Goal: Task Accomplishment & Management: Manage account settings

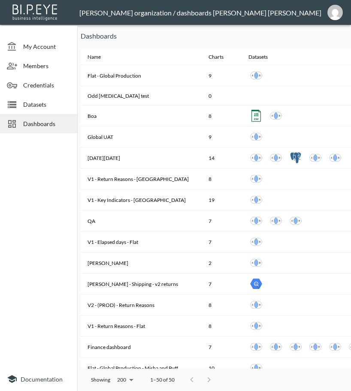
click at [288, 37] on p "Dashboards" at bounding box center [218, 36] width 275 height 10
click at [21, 121] on div at bounding box center [15, 124] width 16 height 10
drag, startPoint x: 183, startPoint y: 387, endPoint x: 297, endPoint y: 317, distance: 134.0
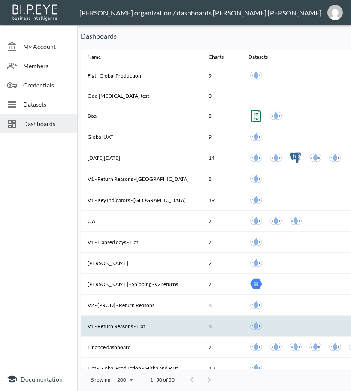
click at [224, 385] on div "Showing 200 200 1–50 of 50" at bounding box center [303, 380] width 444 height 22
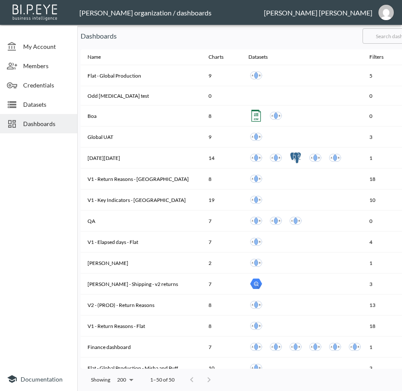
click at [395, 36] on input "text" at bounding box center [396, 35] width 69 height 21
type input "v2"
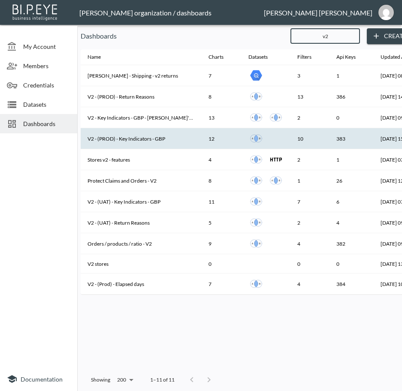
click at [140, 140] on th "V2 - (PROD) - Key Indicators - GBP" at bounding box center [141, 138] width 121 height 21
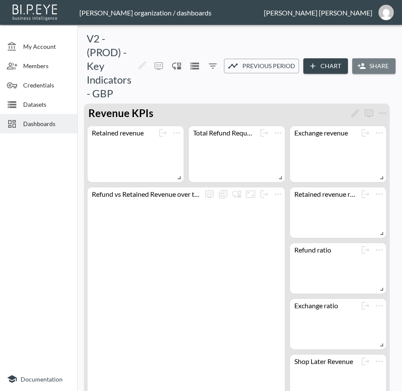
click at [367, 65] on button "Share" at bounding box center [373, 66] width 43 height 16
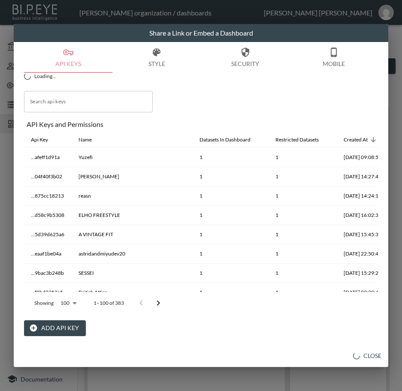
click at [39, 325] on button "Add API Key" at bounding box center [55, 328] width 62 height 16
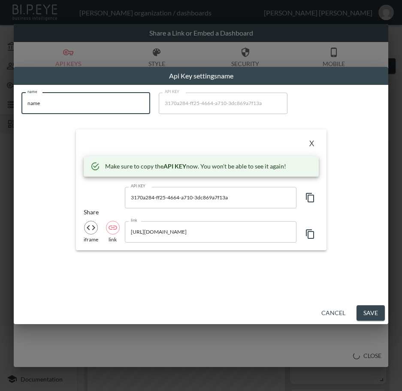
drag, startPoint x: 88, startPoint y: 102, endPoint x: 0, endPoint y: 112, distance: 89.3
click at [0, 112] on html "BI.P.EYE, Interactive Analytics Dashboards - app [PERSON_NAME] organization / d…" at bounding box center [201, 195] width 402 height 391
paste input "[PERSON_NAME] Archiv"
type input "[PERSON_NAME] Archive"
click at [308, 193] on icon "button" at bounding box center [310, 197] width 8 height 9
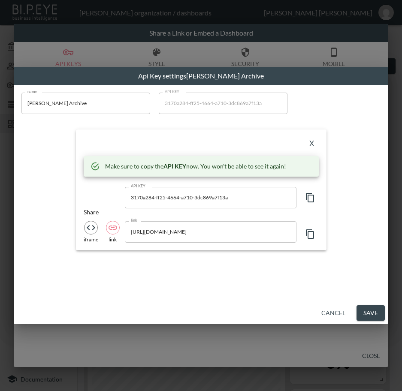
click at [311, 143] on button "X" at bounding box center [312, 144] width 14 height 14
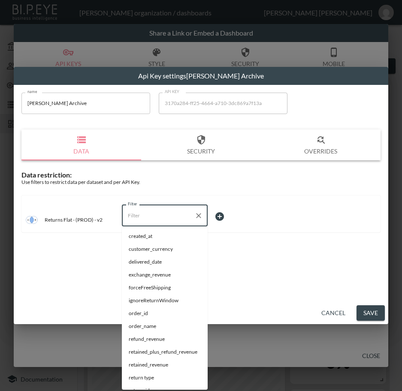
click at [178, 219] on input "Filter" at bounding box center [158, 216] width 65 height 14
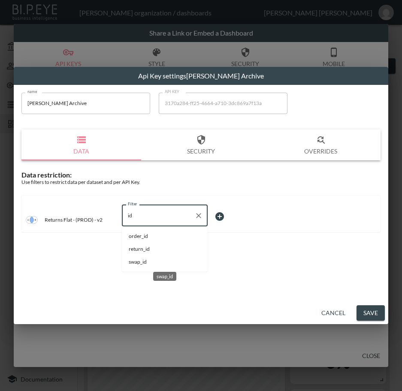
click at [141, 263] on span "swap_id" at bounding box center [165, 262] width 72 height 8
type input "swap_id"
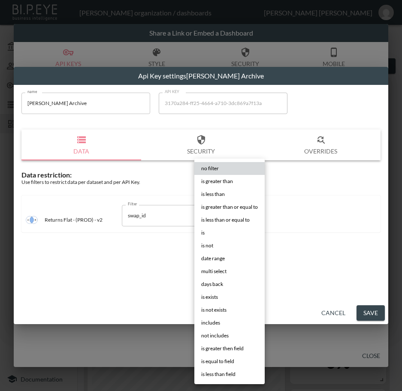
click at [231, 212] on body "BI.P.EYE, Interactive Analytics Dashboards - app [PERSON_NAME] organization / d…" at bounding box center [201, 195] width 402 height 391
click at [224, 230] on li "is" at bounding box center [229, 233] width 70 height 13
type input "is"
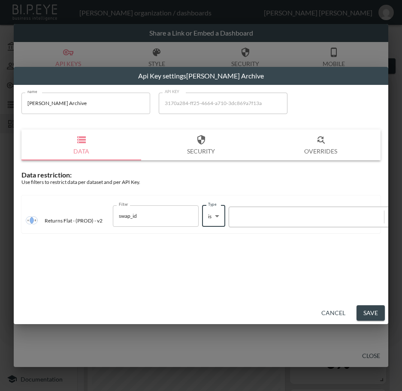
click at [262, 216] on div at bounding box center [306, 217] width 146 height 8
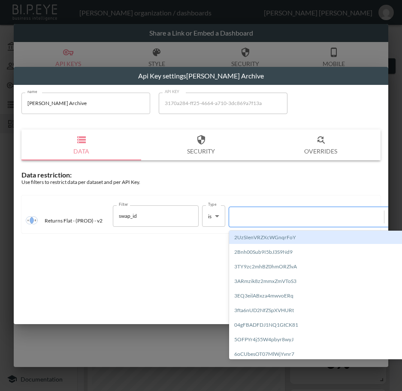
paste input "SaQlMx7OLdTpKVYiqL5q"
type input "SaQlMx7OLdTpKVYiqL5q"
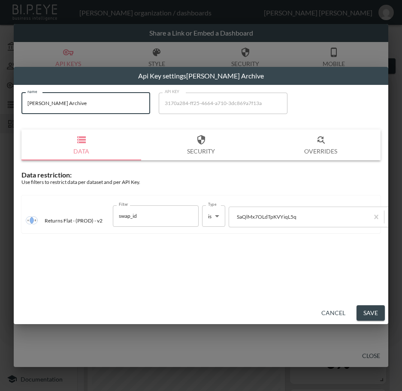
drag, startPoint x: 52, startPoint y: 99, endPoint x: 18, endPoint y: 109, distance: 35.2
click at [18, 108] on div "name [PERSON_NAME] Archive name API KEY 3170a284-ff25-4664-a710-3dc869a7f13a AP…" at bounding box center [200, 166] width 369 height 156
click at [368, 312] on button "Save" at bounding box center [370, 313] width 28 height 16
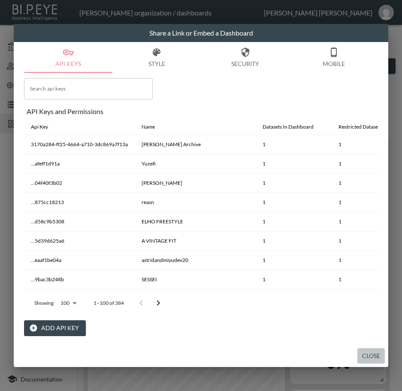
click at [368, 352] on button "Close" at bounding box center [370, 356] width 27 height 16
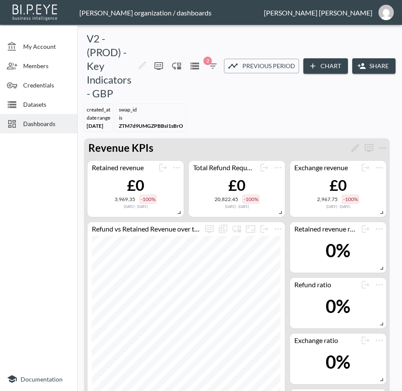
click at [3, 122] on div "Dashboards" at bounding box center [38, 123] width 77 height 19
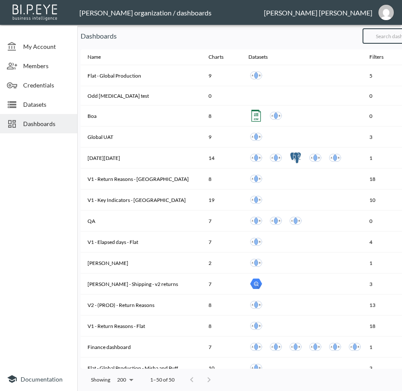
click at [395, 36] on input "text" at bounding box center [396, 35] width 69 height 21
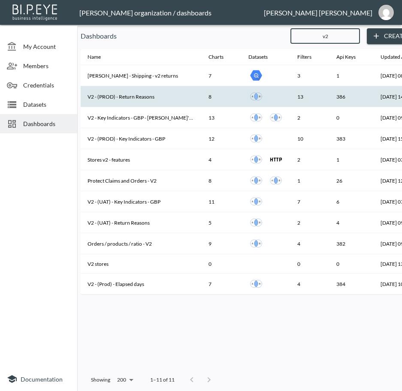
type input "v2"
click at [160, 94] on th "V2 - (PROD) - Return Reasons" at bounding box center [141, 96] width 121 height 21
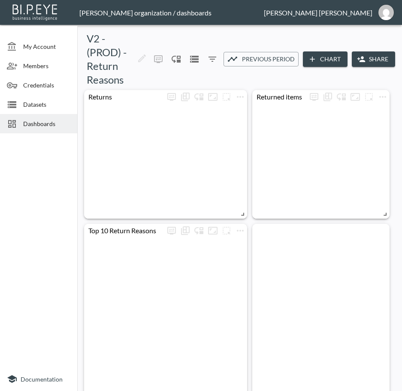
click at [368, 57] on button "Share" at bounding box center [373, 59] width 43 height 16
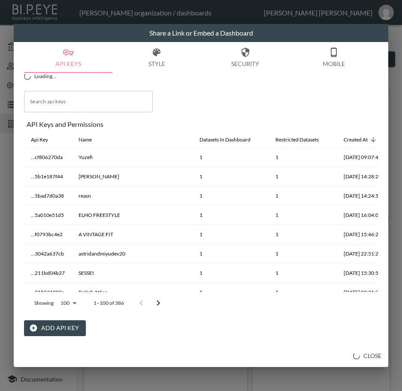
click at [50, 331] on button "Add API Key" at bounding box center [55, 328] width 62 height 16
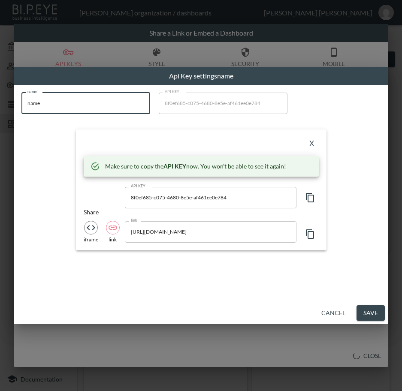
drag, startPoint x: 23, startPoint y: 109, endPoint x: 0, endPoint y: 115, distance: 24.6
click at [0, 115] on html "BI.P.EYE, Interactive Analytics Dashboards - app [PERSON_NAME] organization / d…" at bounding box center [201, 195] width 402 height 391
paste input "[PERSON_NAME] Archiv"
type input "[PERSON_NAME] Archive"
click at [306, 194] on icon "button" at bounding box center [310, 197] width 8 height 9
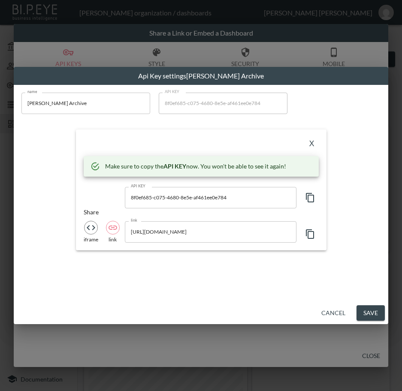
click at [311, 145] on button "X" at bounding box center [312, 144] width 14 height 14
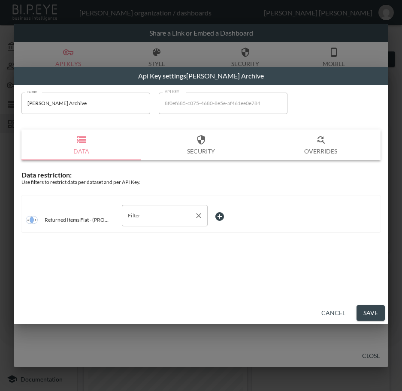
click at [164, 222] on input "Filter" at bounding box center [158, 216] width 65 height 14
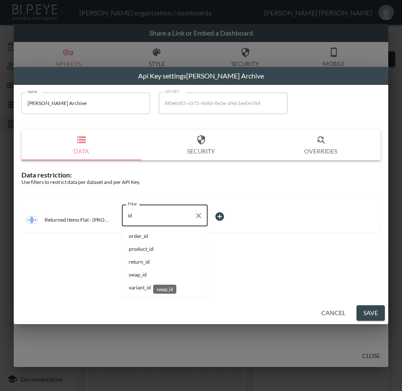
click at [148, 275] on span "swap_id" at bounding box center [165, 275] width 72 height 8
type input "swap_id"
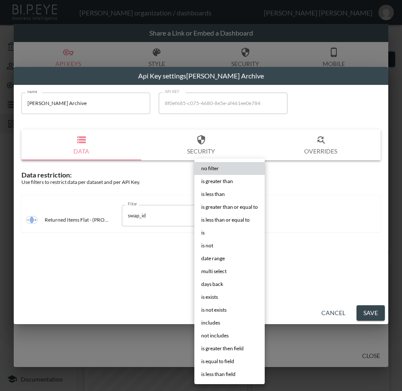
click at [231, 211] on body "BI.P.EYE, Interactive Analytics Dashboards - app [PERSON_NAME] organization / d…" at bounding box center [201, 195] width 402 height 391
click at [227, 233] on li "is" at bounding box center [229, 233] width 70 height 13
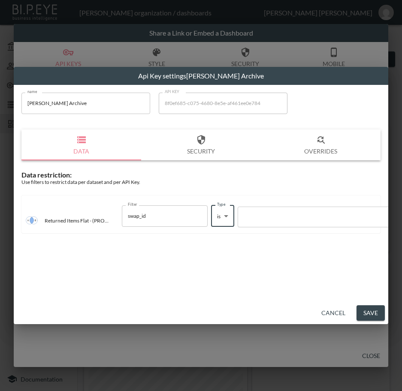
type input "is"
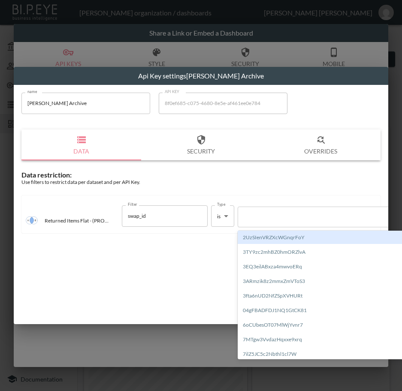
click at [264, 215] on div at bounding box center [315, 217] width 146 height 8
paste input "SaQlMx7OLdTpKVYiqL5q"
type input "SaQlMx7OLdTpKVYiqL5q"
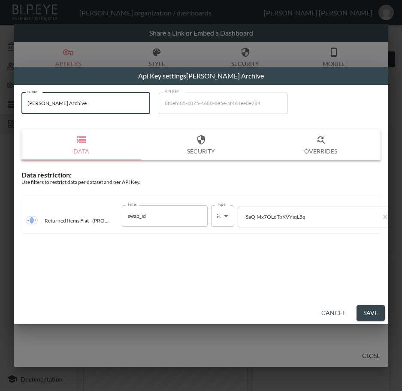
drag, startPoint x: 7, startPoint y: 105, endPoint x: 0, endPoint y: 106, distance: 7.9
click at [0, 106] on html "BI.P.EYE, Interactive Analytics Dashboards - app [PERSON_NAME] organization / d…" at bounding box center [201, 195] width 402 height 391
click at [368, 312] on button "Save" at bounding box center [370, 313] width 28 height 16
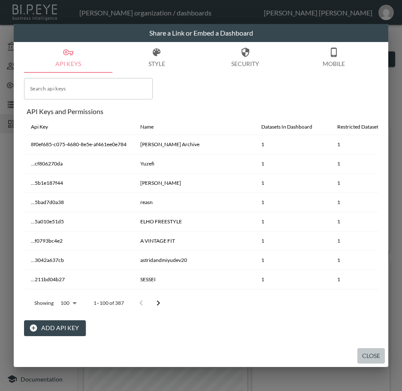
click at [368, 352] on button "Close" at bounding box center [370, 356] width 27 height 16
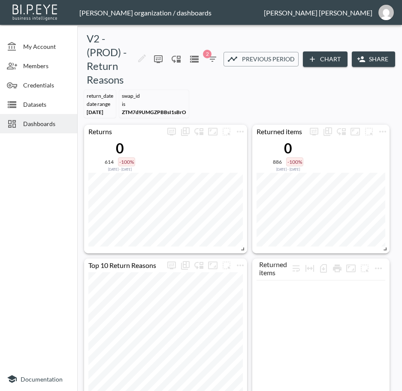
click at [28, 123] on span "Dashboards" at bounding box center [46, 123] width 47 height 9
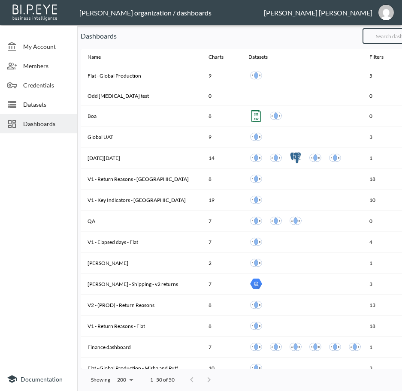
click at [393, 36] on input "text" at bounding box center [396, 35] width 69 height 21
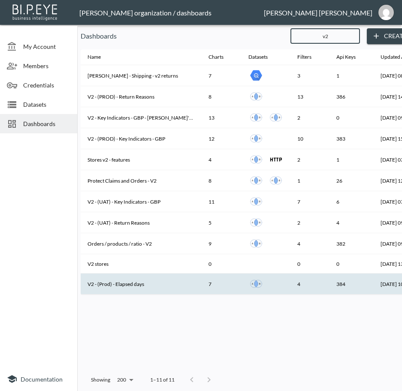
type input "v2"
click at [141, 283] on th "V2 - (Prod) - Elapsed days" at bounding box center [141, 284] width 121 height 21
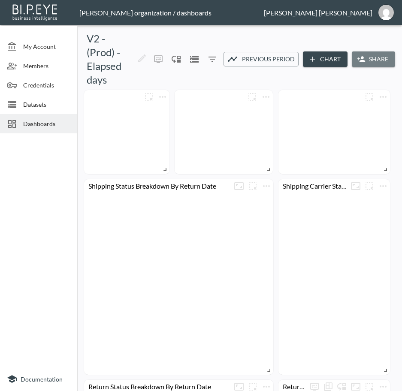
click at [375, 60] on button "Share" at bounding box center [373, 59] width 43 height 16
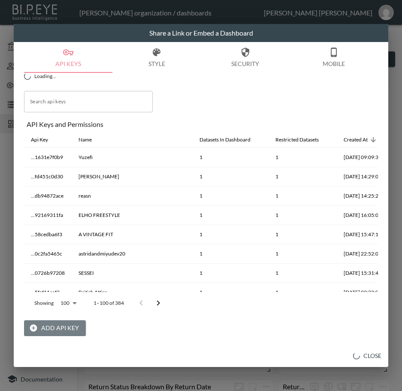
click at [60, 327] on button "Add API Key" at bounding box center [55, 328] width 62 height 16
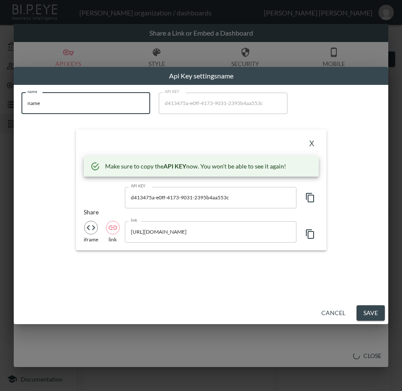
drag, startPoint x: 85, startPoint y: 101, endPoint x: 4, endPoint y: 124, distance: 83.4
click at [0, 121] on html "BI.P.EYE, Interactive Analytics Dashboards - app [PERSON_NAME] organization / d…" at bounding box center [201, 195] width 402 height 391
paste input "[PERSON_NAME] Archiv"
type input "[PERSON_NAME] Archive"
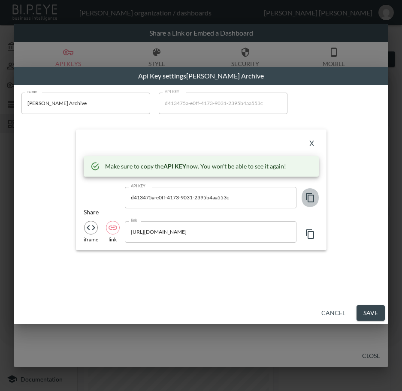
click at [314, 202] on icon "button" at bounding box center [310, 198] width 10 height 10
click at [313, 142] on button "X" at bounding box center [312, 144] width 14 height 14
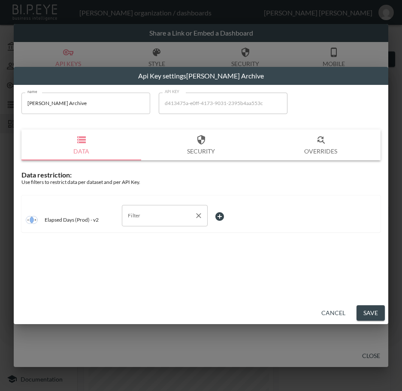
click at [152, 213] on input "Filter" at bounding box center [158, 216] width 65 height 14
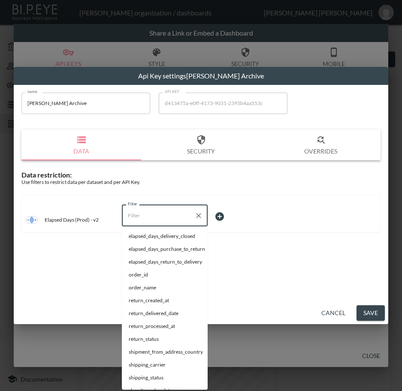
type input "u"
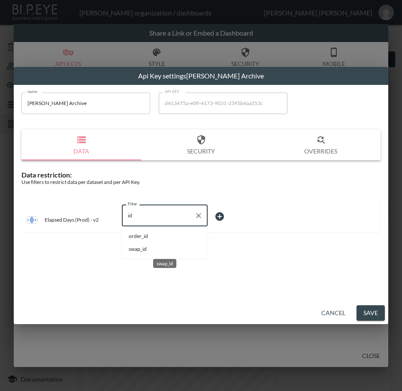
click at [149, 248] on span "swap_id" at bounding box center [165, 249] width 72 height 8
type input "swap_id"
click at [223, 218] on body "BI.P.EYE, Interactive Analytics Dashboards - app [PERSON_NAME] organization / d…" at bounding box center [201, 195] width 402 height 391
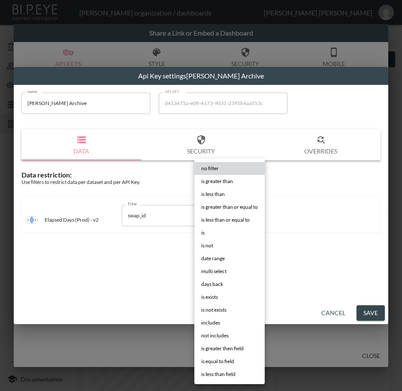
click at [225, 233] on li "is" at bounding box center [229, 233] width 70 height 13
type input "is"
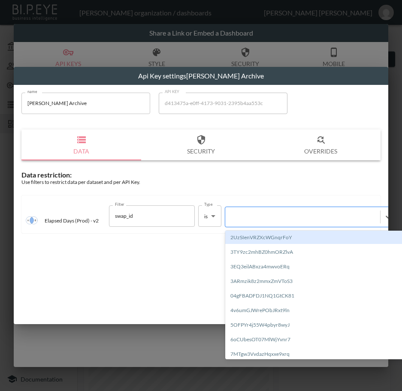
click at [268, 216] on div at bounding box center [303, 217] width 146 height 8
paste input "SaQlMx7OLdTpKVYiqL5q"
type input "SaQlMx7OLdTpKVYiqL5q"
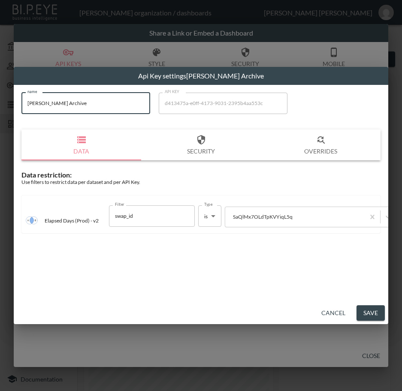
drag, startPoint x: 59, startPoint y: 103, endPoint x: 25, endPoint y: 110, distance: 34.6
click at [23, 110] on input "[PERSON_NAME] Archive" at bounding box center [85, 103] width 129 height 21
drag, startPoint x: 79, startPoint y: 105, endPoint x: 13, endPoint y: 105, distance: 66.1
click at [13, 105] on div "Api Key settings [PERSON_NAME] Archive name [PERSON_NAME] Archive name API KEY …" at bounding box center [201, 195] width 402 height 391
click at [372, 315] on button "Save" at bounding box center [370, 313] width 28 height 16
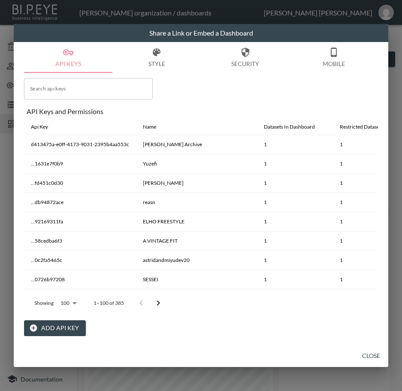
click at [368, 354] on button "Close" at bounding box center [370, 356] width 27 height 16
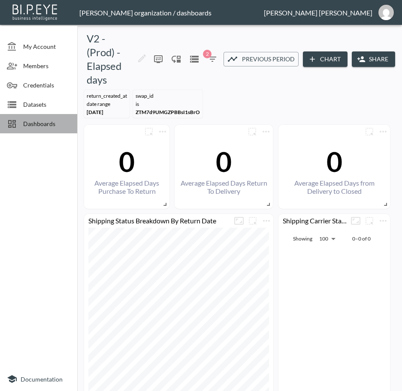
click at [40, 123] on span "Dashboards" at bounding box center [46, 123] width 47 height 9
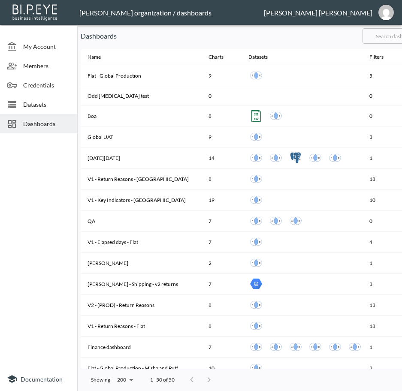
click at [389, 30] on input "text" at bounding box center [396, 35] width 69 height 21
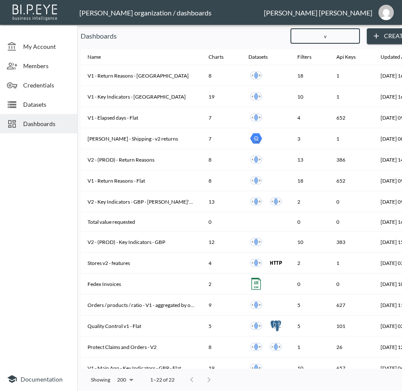
type input "v2"
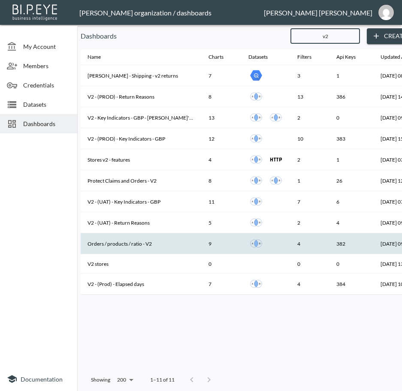
click at [145, 246] on th "Orders / products / ratio - V2" at bounding box center [141, 243] width 121 height 21
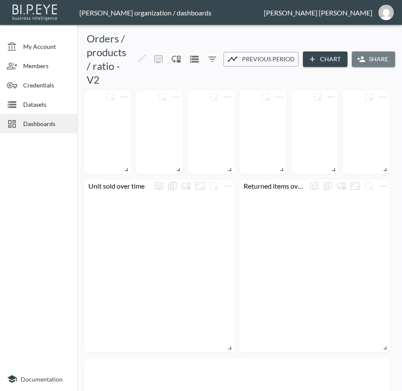
click at [363, 60] on icon "button" at bounding box center [361, 59] width 9 height 9
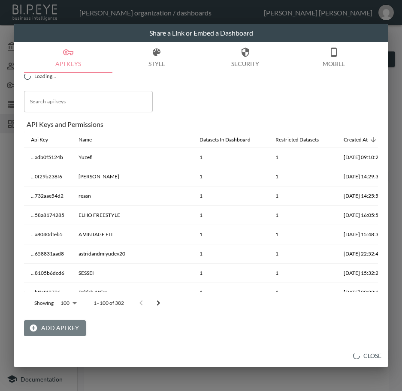
click at [76, 326] on button "Add API Key" at bounding box center [55, 328] width 62 height 16
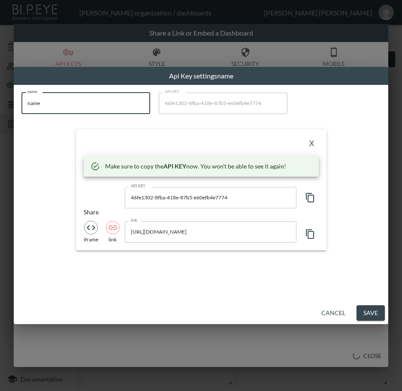
drag, startPoint x: 66, startPoint y: 106, endPoint x: 0, endPoint y: 109, distance: 66.1
click at [0, 109] on html "BI.P.EYE, Interactive Analytics Dashboards - app [PERSON_NAME] organization / d…" at bounding box center [201, 195] width 402 height 391
paste input "[PERSON_NAME] Archiv"
type input "[PERSON_NAME] Archive"
click at [312, 201] on icon "button" at bounding box center [310, 198] width 10 height 10
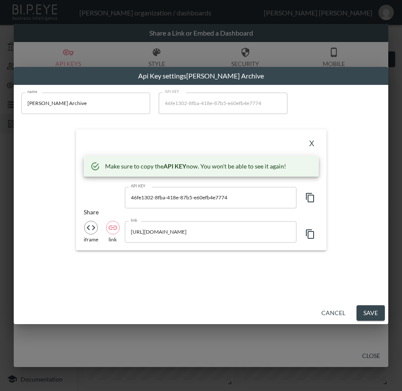
click at [312, 142] on button "X" at bounding box center [312, 144] width 14 height 14
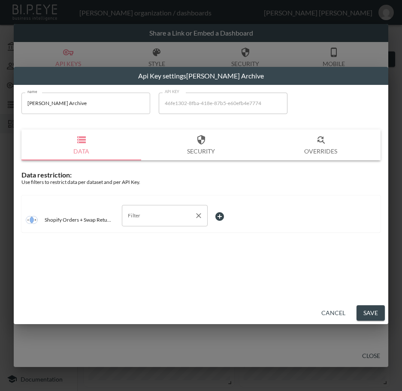
click at [168, 213] on input "Filter" at bounding box center [158, 216] width 65 height 14
click at [141, 260] on span "swap_id" at bounding box center [165, 262] width 72 height 8
type input "swap_id"
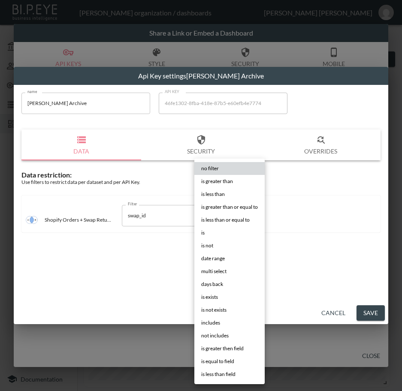
click at [219, 214] on body "BI.P.EYE, Interactive Analytics Dashboards - app [PERSON_NAME] organization / d…" at bounding box center [201, 195] width 402 height 391
click at [230, 232] on li "is" at bounding box center [229, 233] width 70 height 13
type input "is"
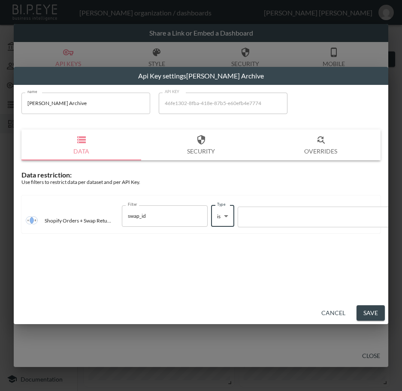
click at [257, 222] on div at bounding box center [315, 217] width 155 height 12
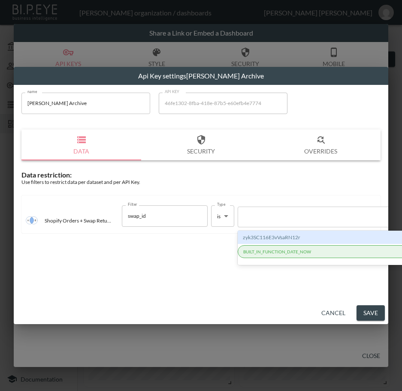
paste input "SaQlMx7OLdTpKVYiqL5q"
type input "SaQlMx7OLdTpKVYiqL5q"
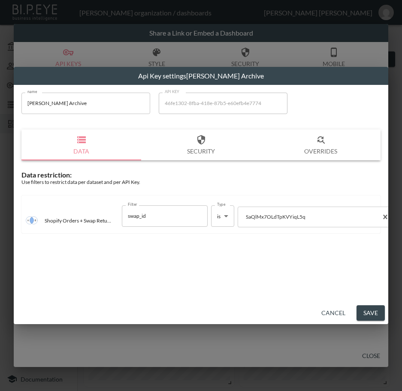
click at [368, 309] on button "Save" at bounding box center [370, 313] width 28 height 16
